Goal: Information Seeking & Learning: Check status

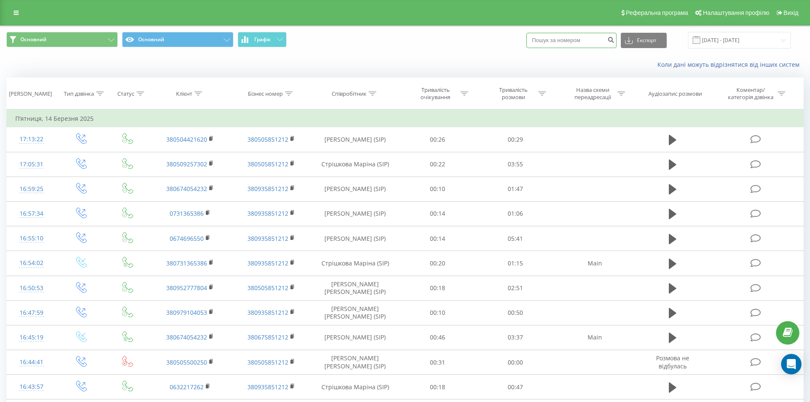
click at [554, 40] on input at bounding box center [571, 40] width 90 height 15
paste input "380934836002"
click at [546, 40] on input "380934836002" at bounding box center [571, 40] width 90 height 15
click at [582, 40] on input "0934836002" at bounding box center [571, 40] width 90 height 15
type input "0934836002"
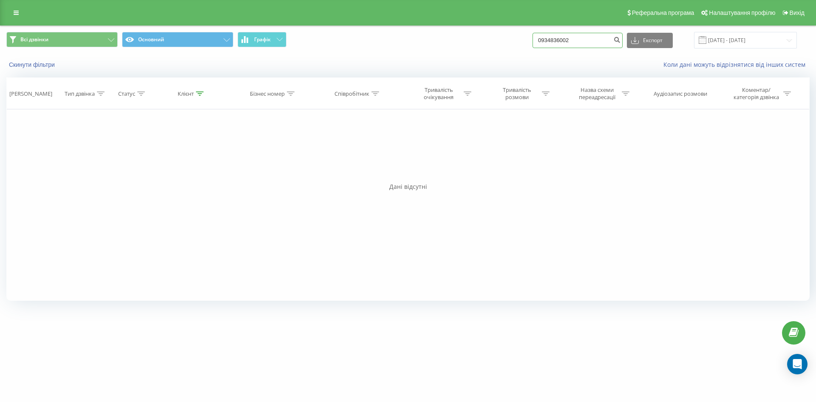
drag, startPoint x: 585, startPoint y: 38, endPoint x: 480, endPoint y: 42, distance: 105.1
click at [480, 42] on div "Всі дзвінки Основний Графік 0934836002 Експорт .csv .xls .xlsx [DATE] - [DATE]" at bounding box center [408, 40] width 804 height 17
drag, startPoint x: 582, startPoint y: 42, endPoint x: 488, endPoint y: 37, distance: 94.1
click at [488, 37] on div "Всі дзвінки Основний Графік 0934836002 Експорт .csv .xls .xlsx [DATE] - [DATE]" at bounding box center [408, 40] width 804 height 17
paste input "380951488837"
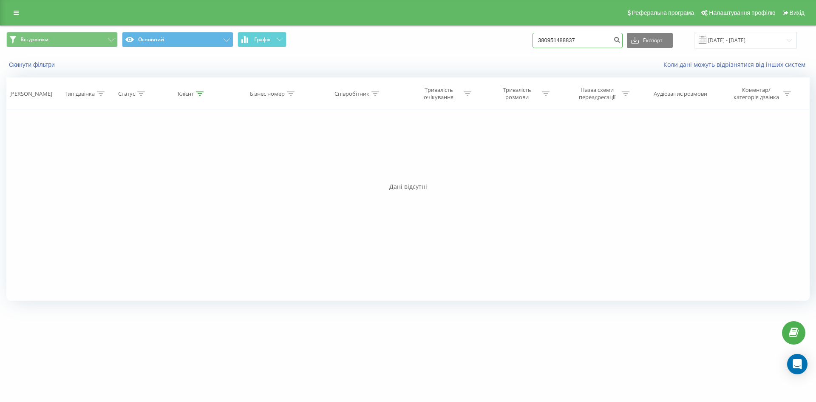
click at [551, 43] on input "380951488837" at bounding box center [578, 40] width 90 height 15
click at [552, 43] on input "380951488837" at bounding box center [578, 40] width 90 height 15
click at [586, 43] on input "0951488837" at bounding box center [578, 40] width 90 height 15
type input "0951488837"
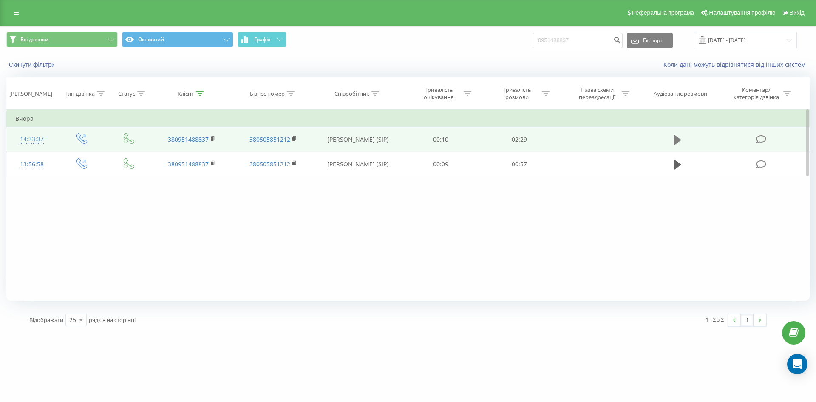
click at [677, 138] on icon at bounding box center [678, 140] width 8 height 10
